Goal: Task Accomplishment & Management: Manage account settings

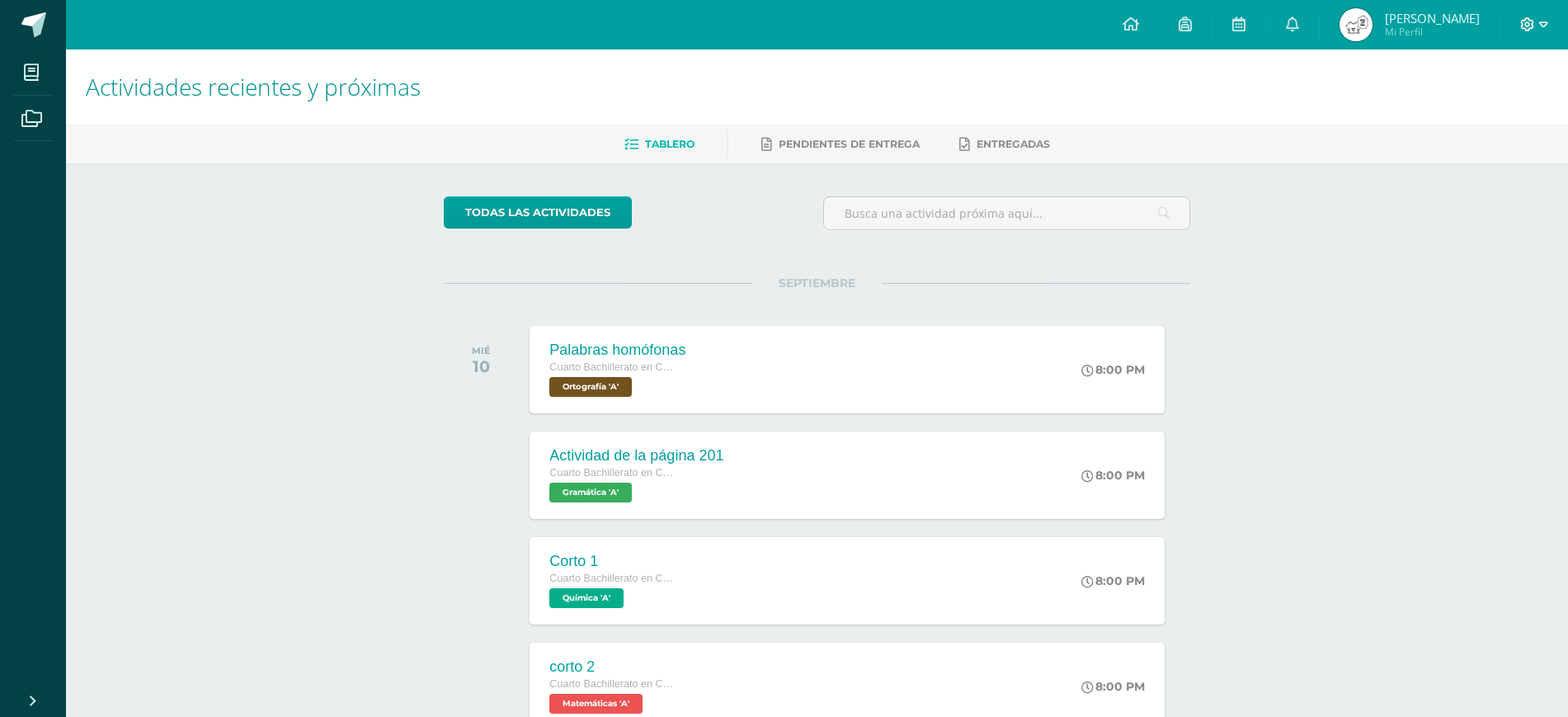
click at [1536, 17] on span at bounding box center [1535, 25] width 28 height 18
click at [1477, 111] on span "Cerrar sesión" at bounding box center [1492, 112] width 74 height 16
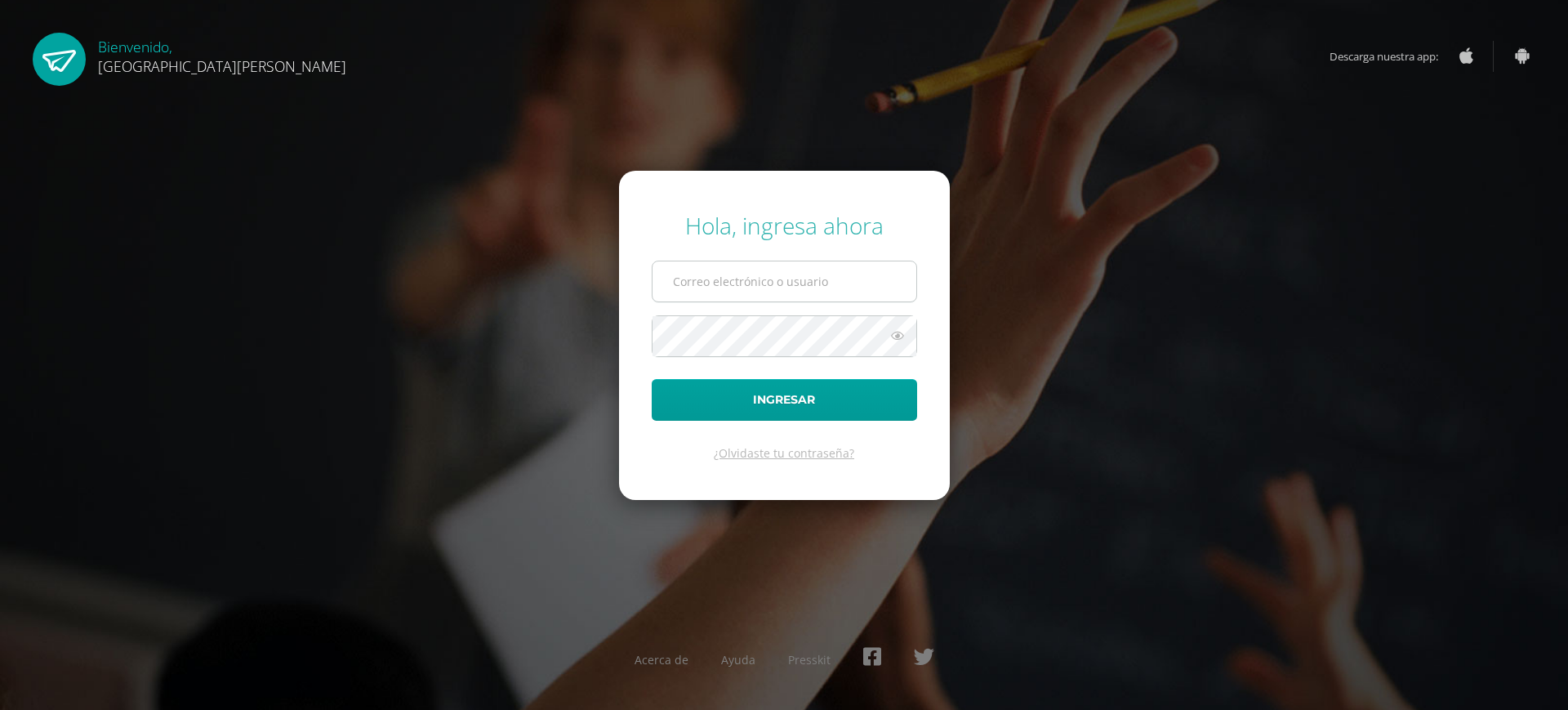
type input "14@fatima.edoo.gt"
click at [896, 279] on input "[EMAIL_ADDRESS][PERSON_NAME][DOMAIN_NAME]" at bounding box center [784, 282] width 264 height 40
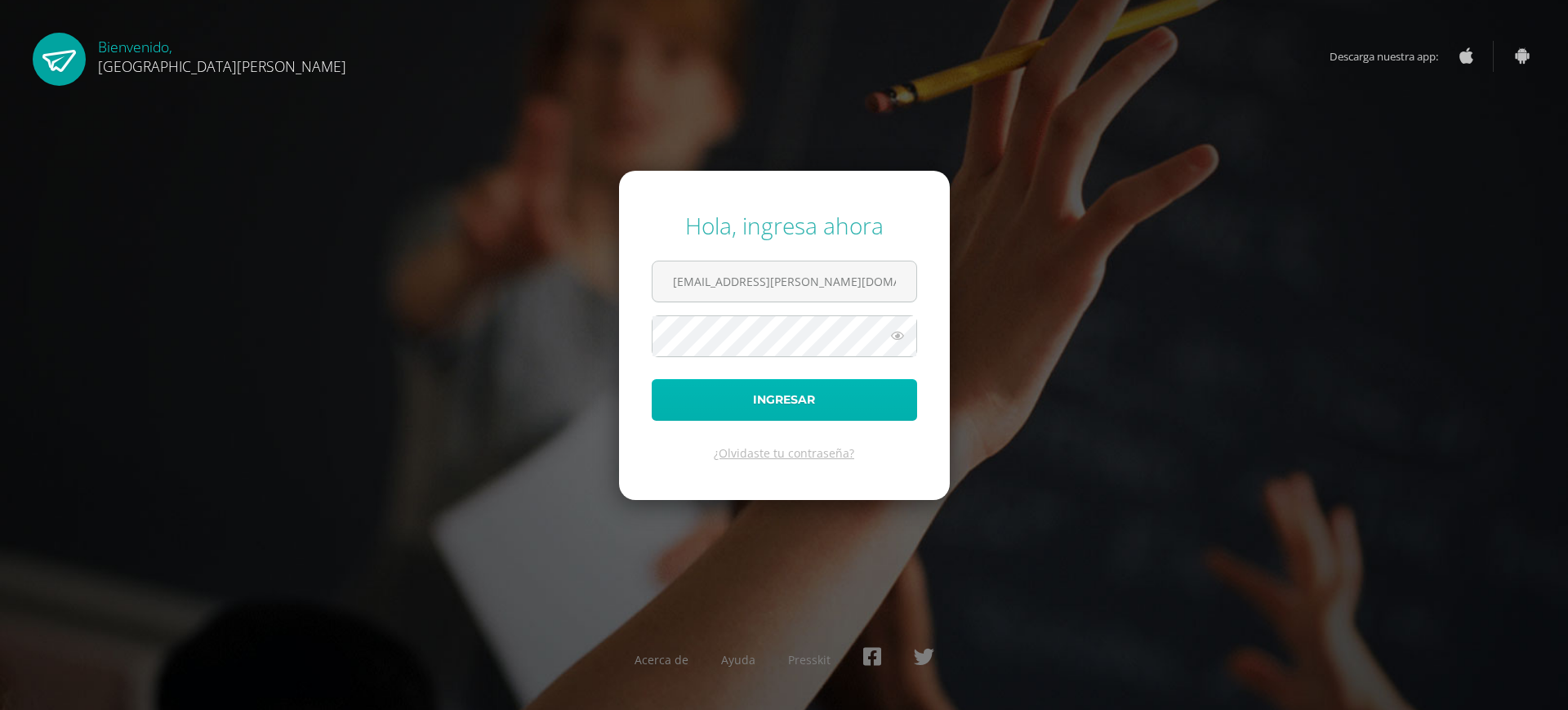
click at [772, 396] on button "Ingresar" at bounding box center [784, 399] width 266 height 42
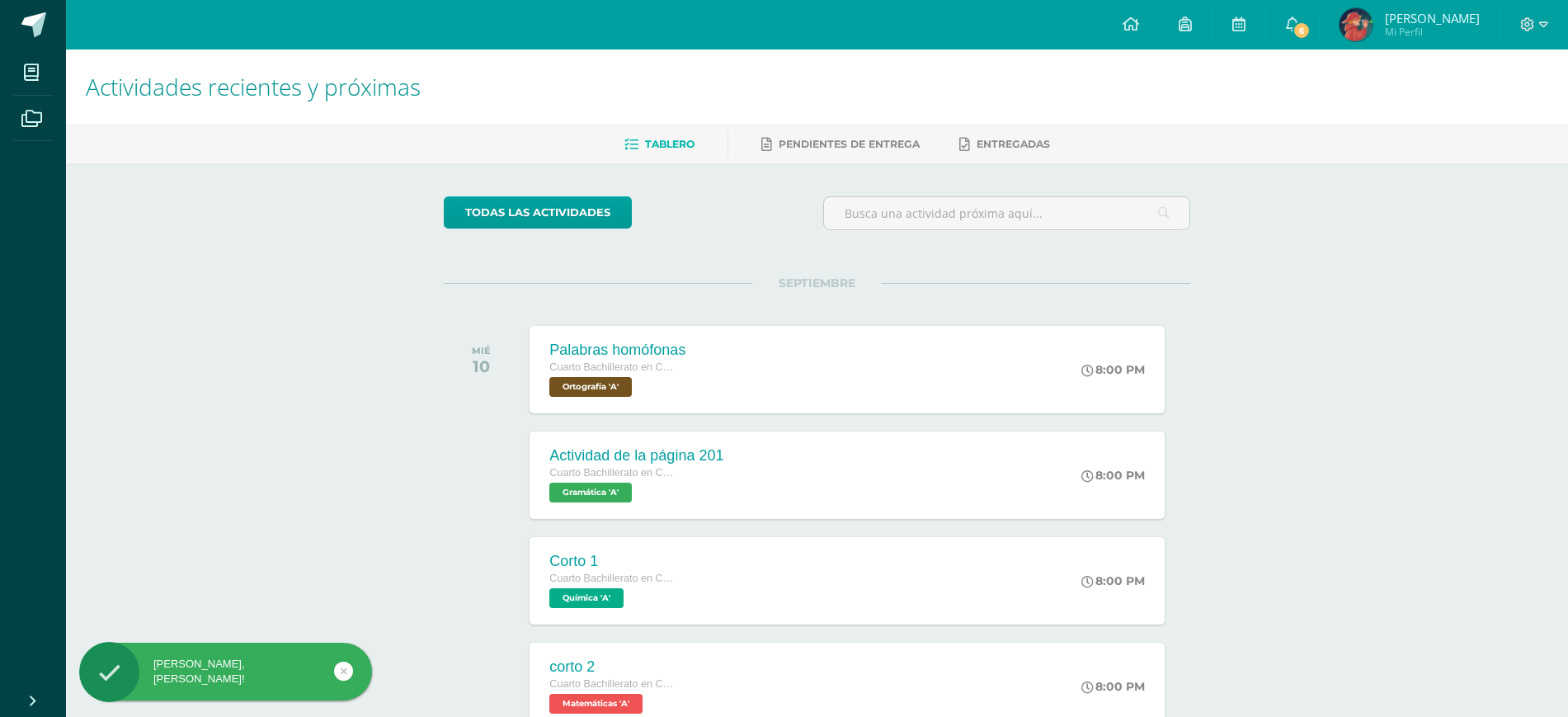
click at [1373, 26] on img at bounding box center [1357, 25] width 33 height 33
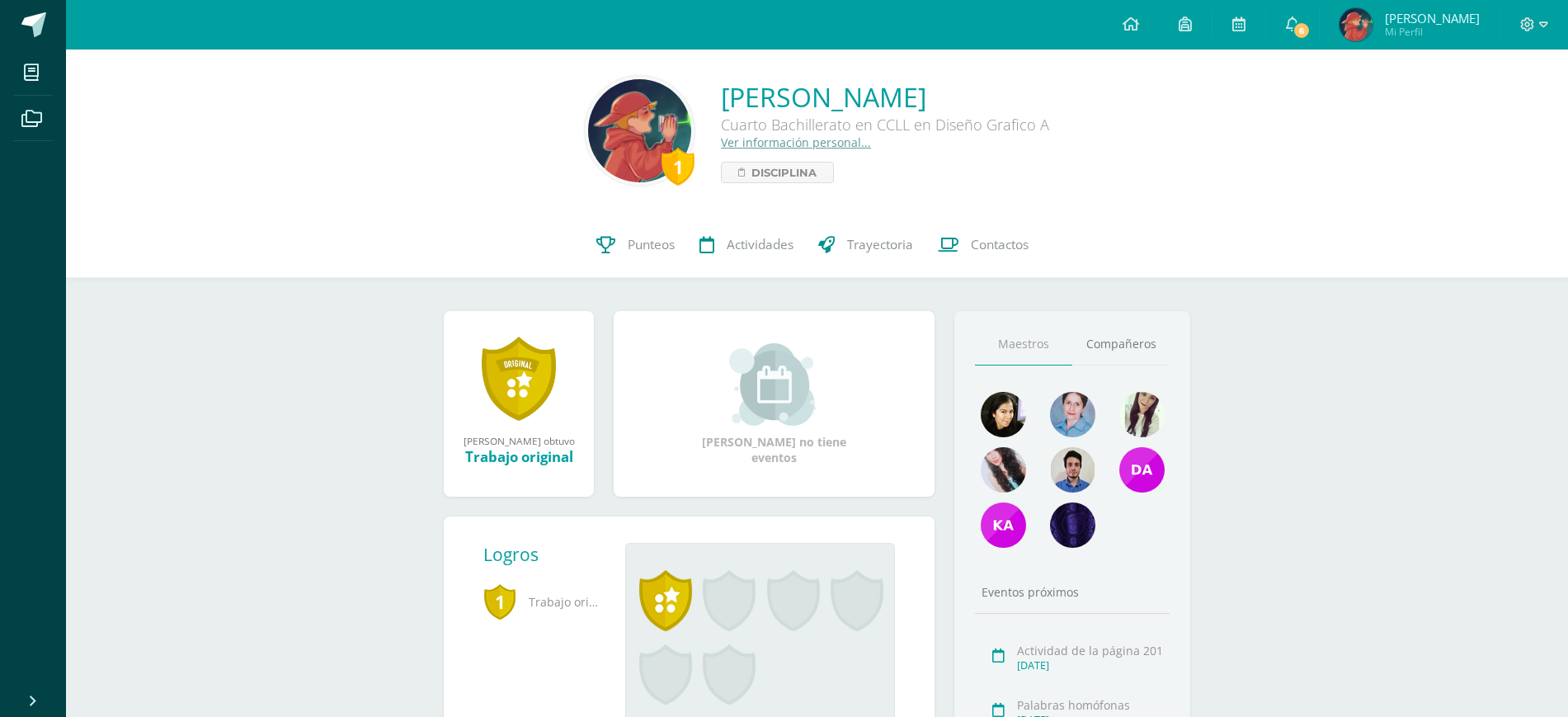
click at [636, 140] on img at bounding box center [640, 131] width 103 height 103
click at [642, 121] on img at bounding box center [640, 131] width 103 height 103
click at [775, 161] on div "Josué David Barrera González Cuarto Bachillerato en CCLL en Diseño Grafico A Ve…" at bounding box center [885, 131] width 328 height 104
click at [632, 166] on img at bounding box center [640, 131] width 103 height 103
click at [771, 136] on link "Ver información personal..." at bounding box center [796, 142] width 150 height 16
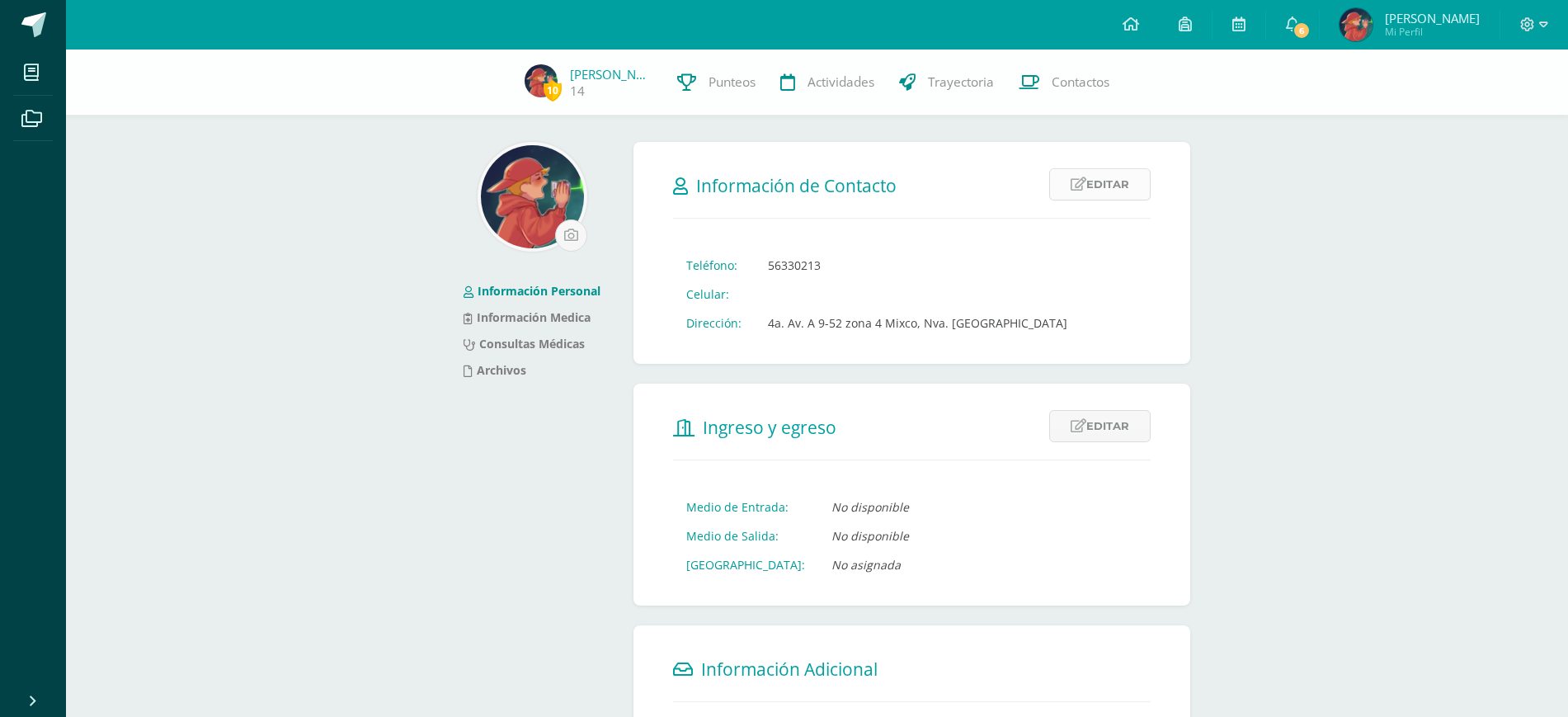
click at [1122, 199] on link "Editar" at bounding box center [1100, 184] width 101 height 32
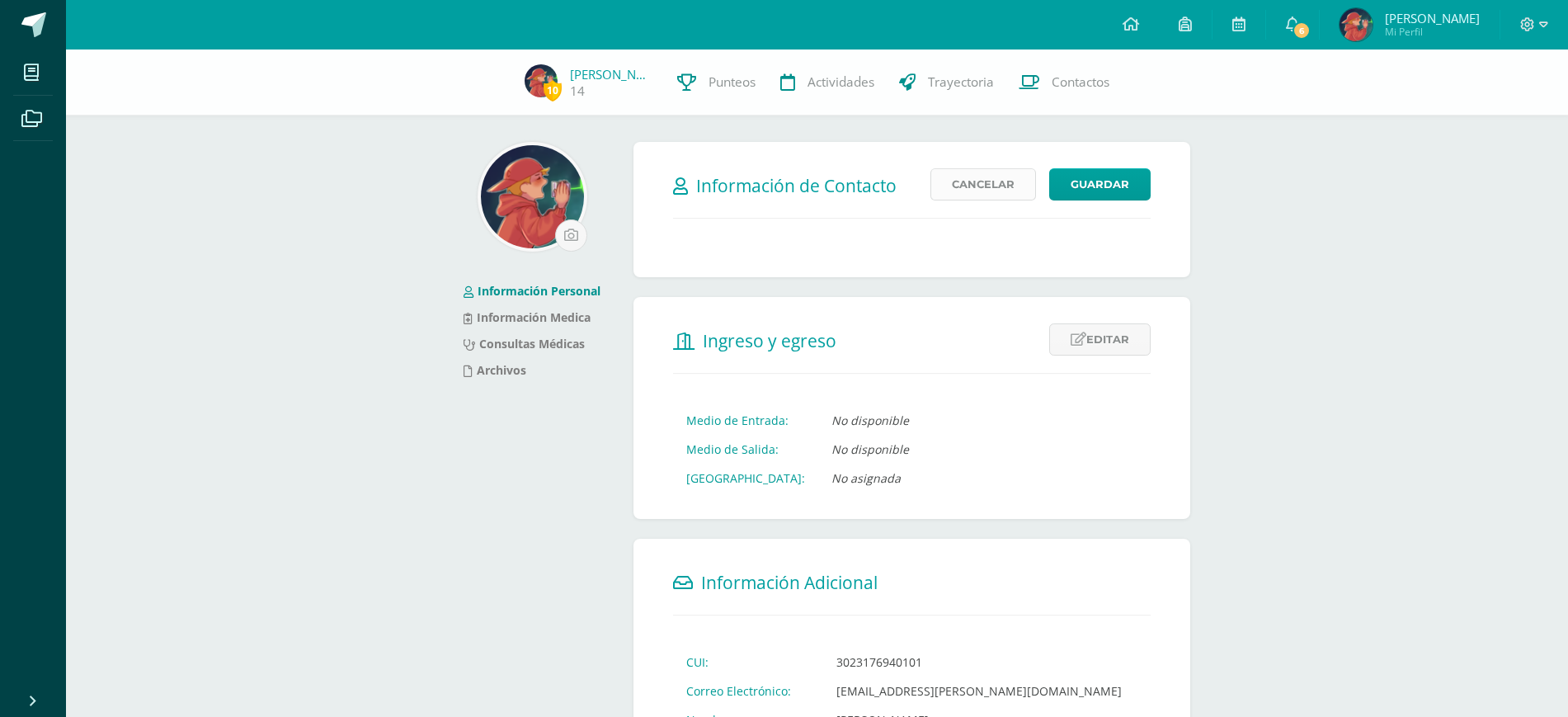
click at [969, 193] on link "Cancelar" at bounding box center [983, 184] width 106 height 32
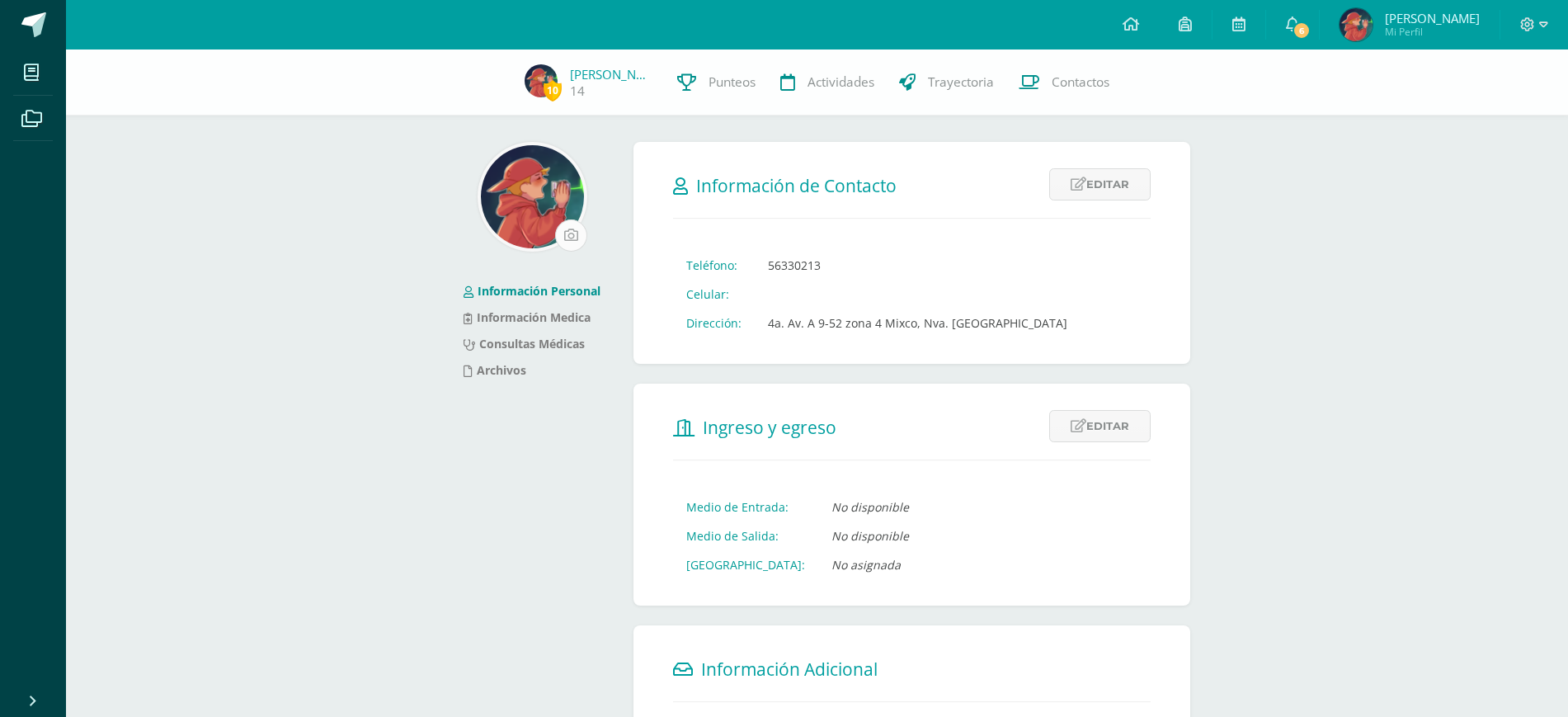
click at [574, 237] on input "file" at bounding box center [571, 235] width 31 height 31
type input "C:\fakepath\Cerydra.jpg"
